Goal: Check status

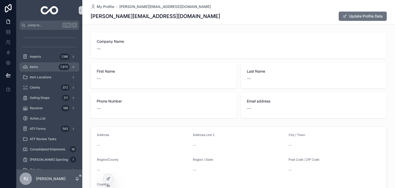
click at [49, 68] on div "Items 7,875" at bounding box center [49, 67] width 53 height 8
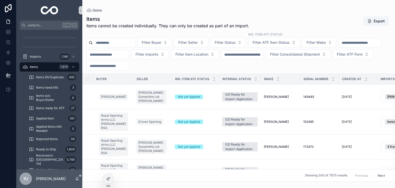
click at [338, 46] on input "scrollable content" at bounding box center [359, 42] width 42 height 7
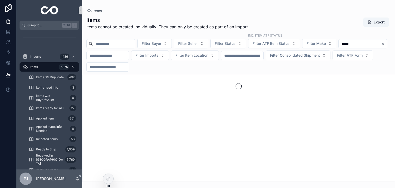
type input "******"
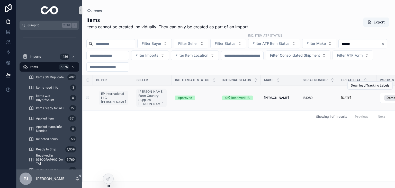
click at [273, 99] on span "[PERSON_NAME]" at bounding box center [276, 98] width 25 height 4
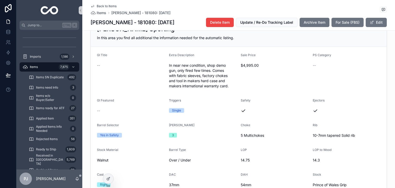
scroll to position [448, 0]
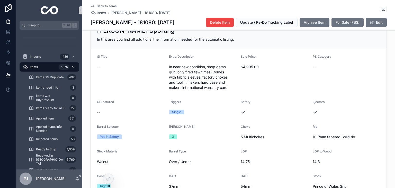
click at [53, 67] on div "Items 7,875" at bounding box center [49, 67] width 53 height 8
